Goal: Find specific page/section: Find specific page/section

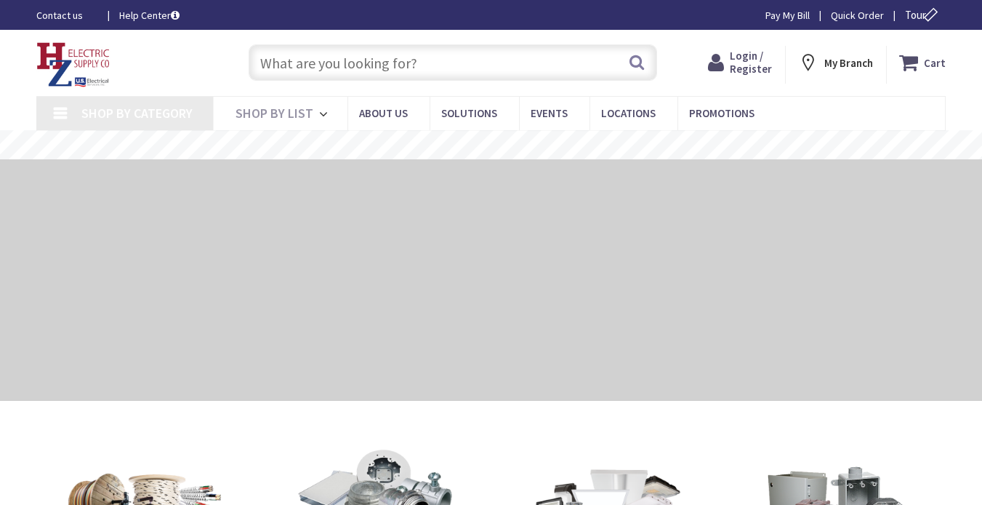
type input "Alphabet Ln, [GEOGRAPHIC_DATA], [GEOGRAPHIC_DATA] 02493, [GEOGRAPHIC_DATA]"
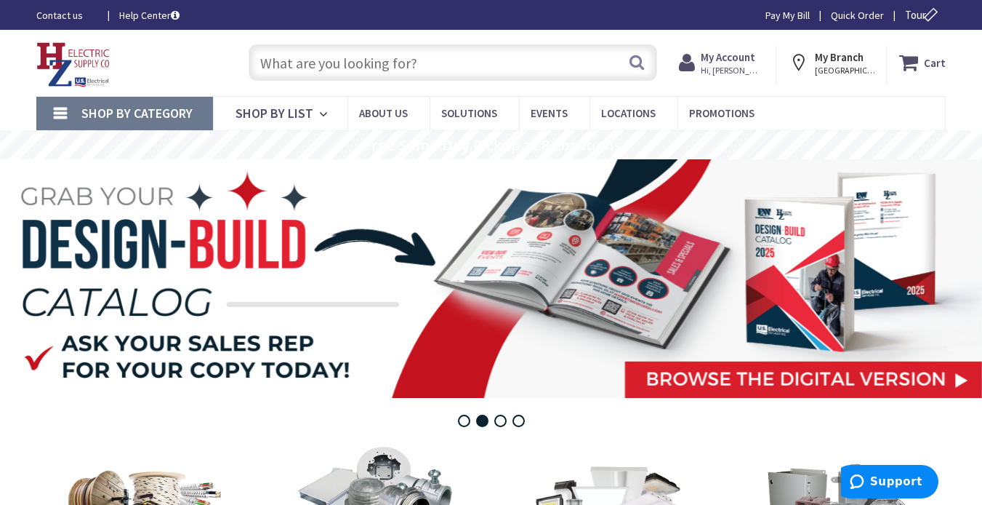
drag, startPoint x: 441, startPoint y: 65, endPoint x: 441, endPoint y: 73, distance: 8.8
click at [441, 65] on input "text" at bounding box center [453, 62] width 409 height 36
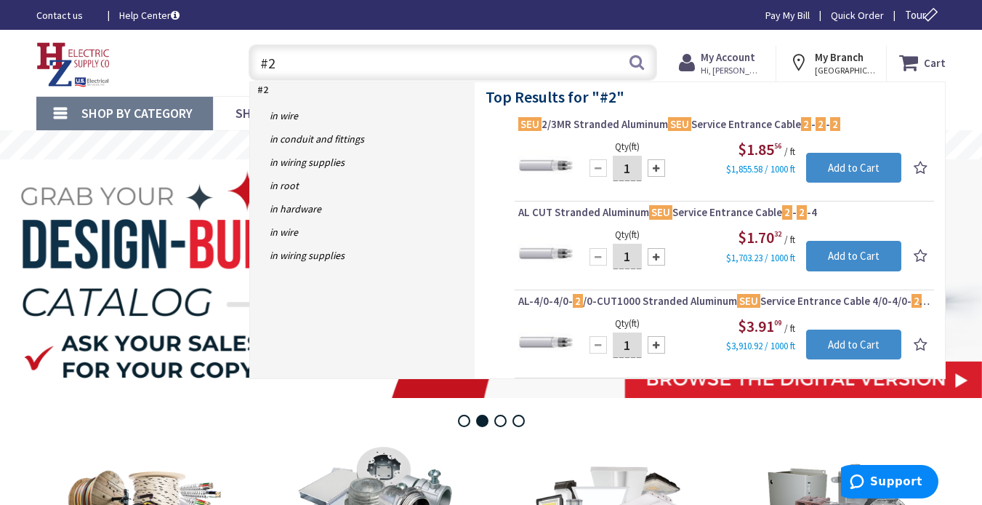
type input "#"
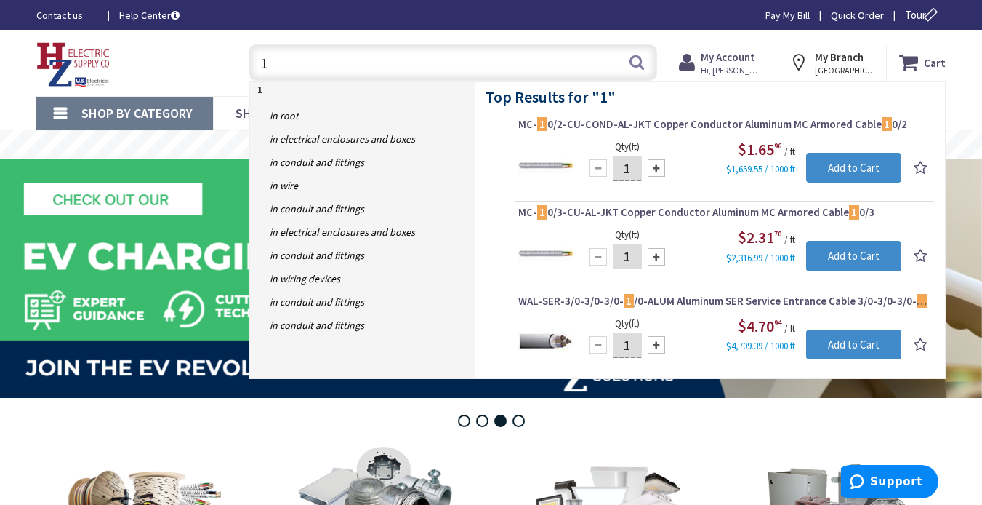
type input "1"
click at [233, 55] on div "1 1 Search" at bounding box center [449, 62] width 438 height 47
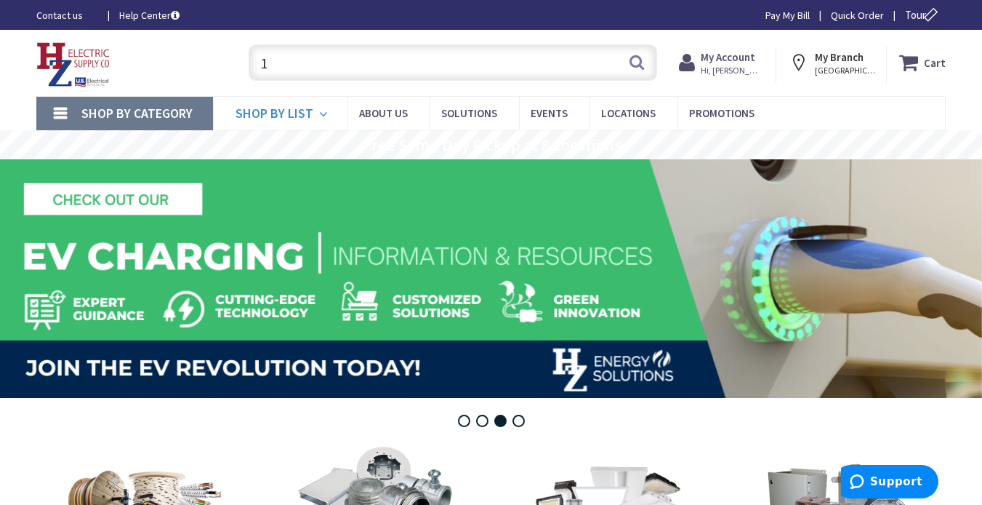
click at [277, 113] on span "Shop By List" at bounding box center [275, 113] width 78 height 17
click at [725, 57] on strong "My Account" at bounding box center [728, 57] width 55 height 14
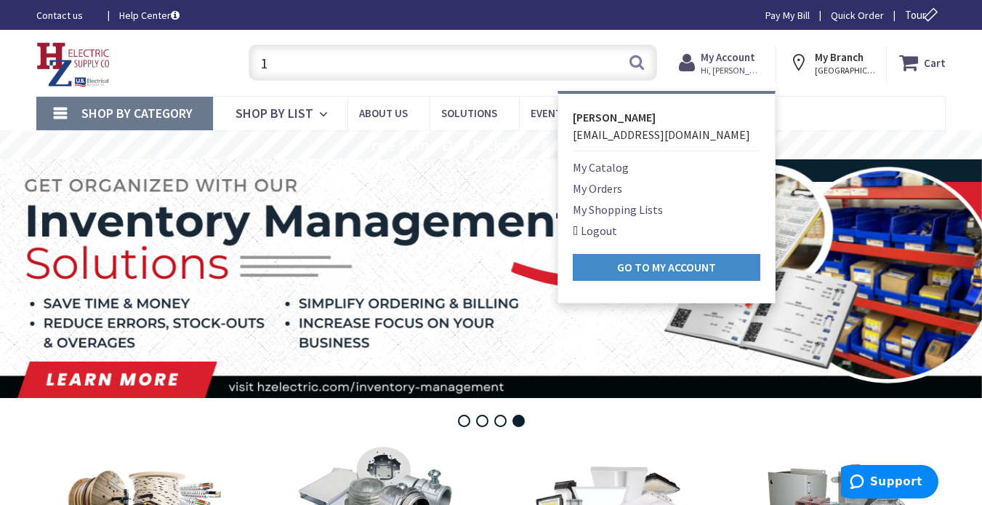
click at [616, 206] on link "My Shopping Lists" at bounding box center [618, 209] width 90 height 17
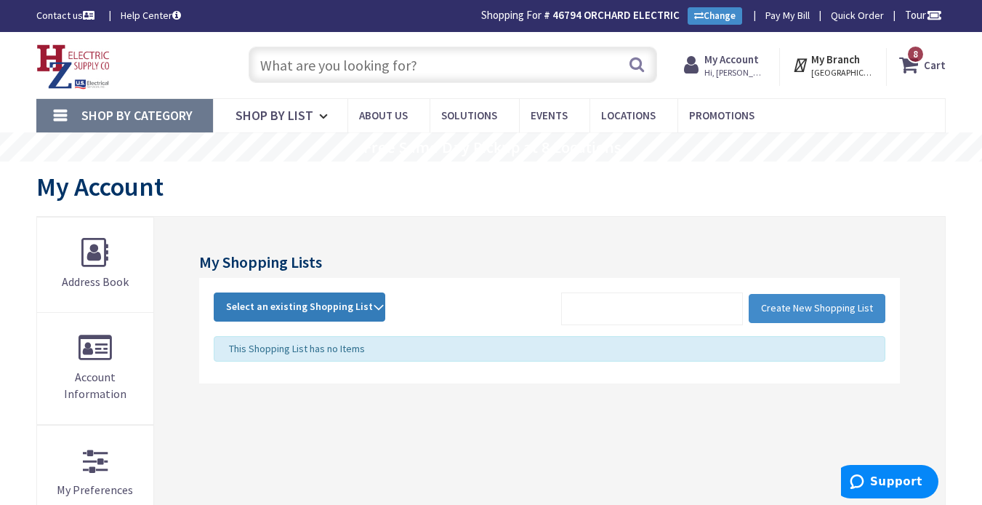
click at [353, 307] on span "Select an existing Shopping List" at bounding box center [299, 306] width 147 height 13
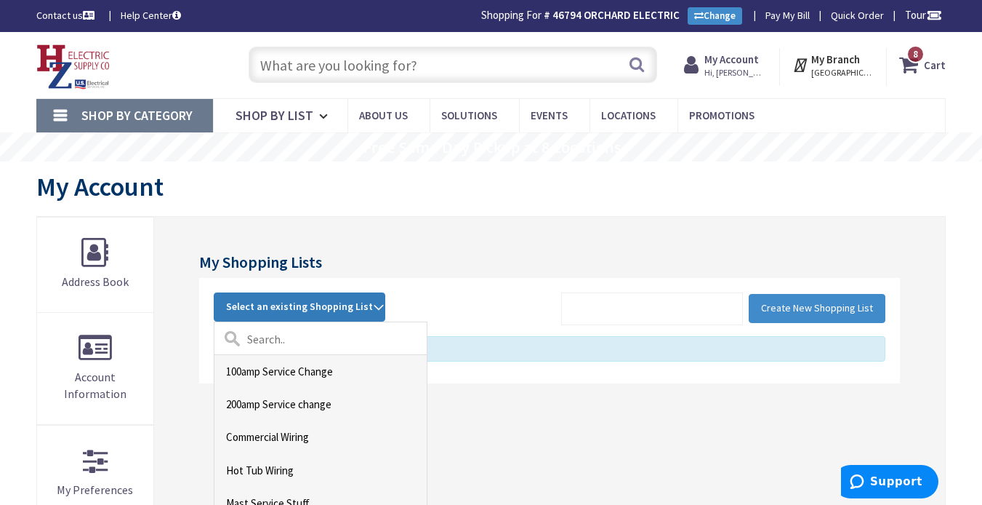
click at [320, 370] on link "100amp Service Change" at bounding box center [320, 371] width 212 height 33
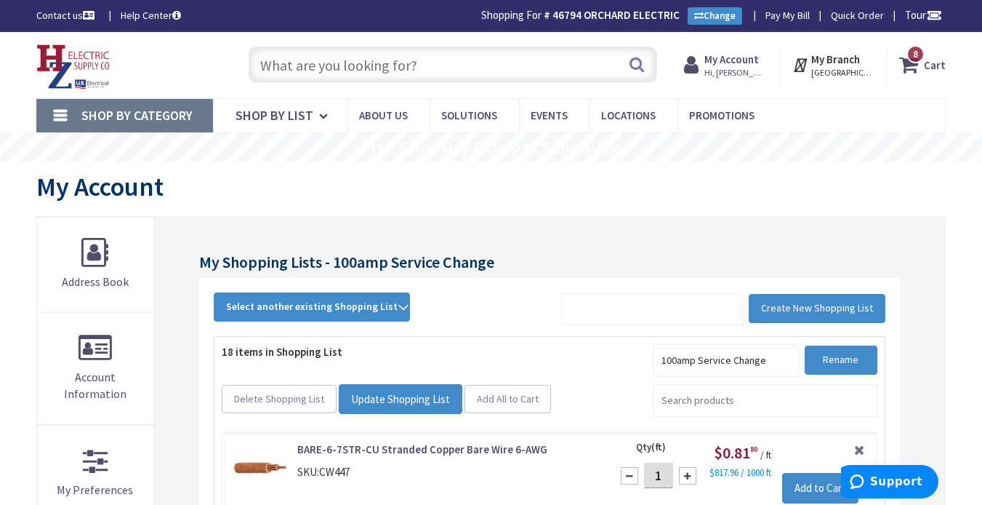
drag, startPoint x: 359, startPoint y: 71, endPoint x: 371, endPoint y: 76, distance: 13.0
click at [360, 71] on input "text" at bounding box center [453, 65] width 409 height 36
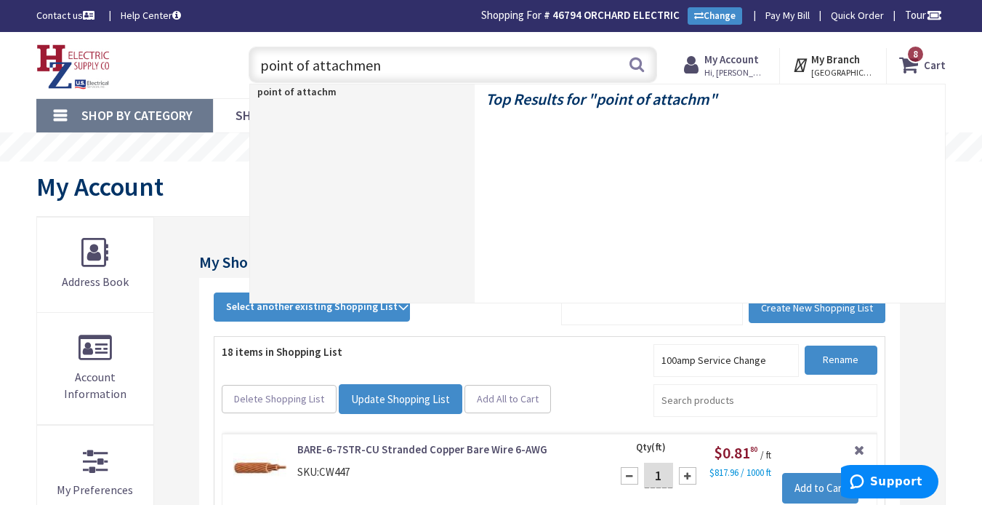
type input "point of attachment"
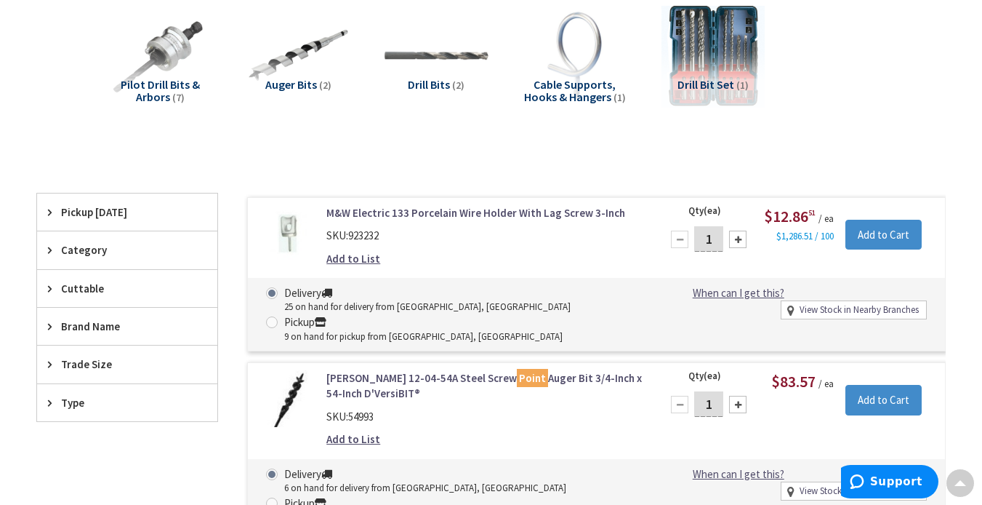
scroll to position [220, 0]
